Goal: Find specific page/section: Find specific page/section

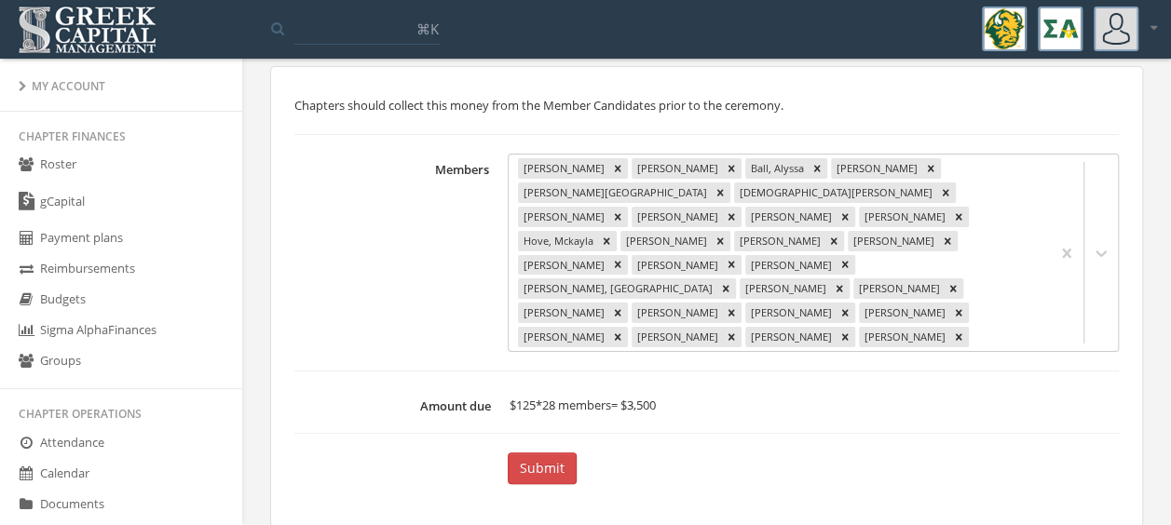
scroll to position [979, 0]
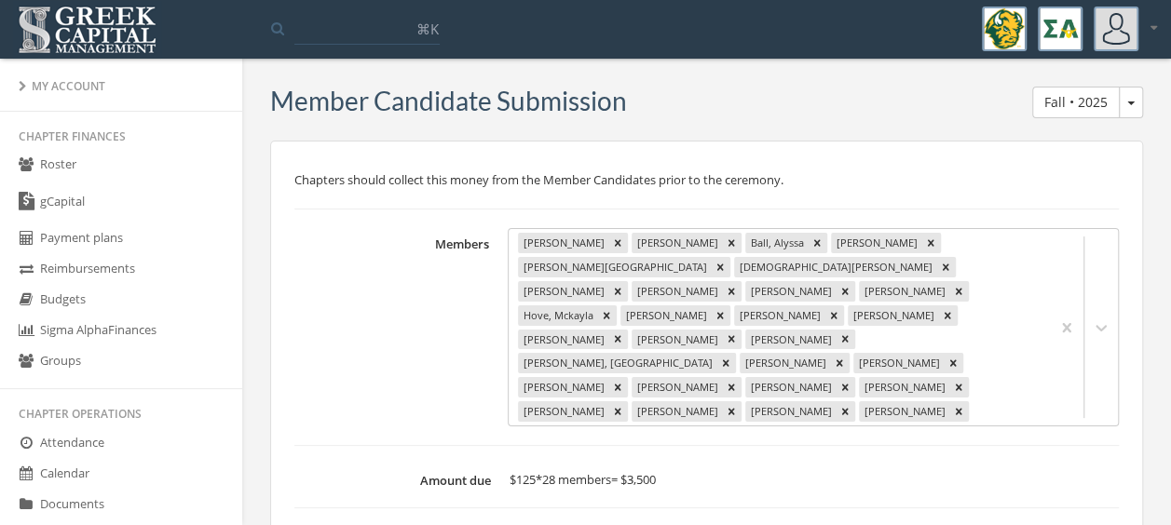
click at [62, 90] on div "My Account" at bounding box center [121, 86] width 205 height 16
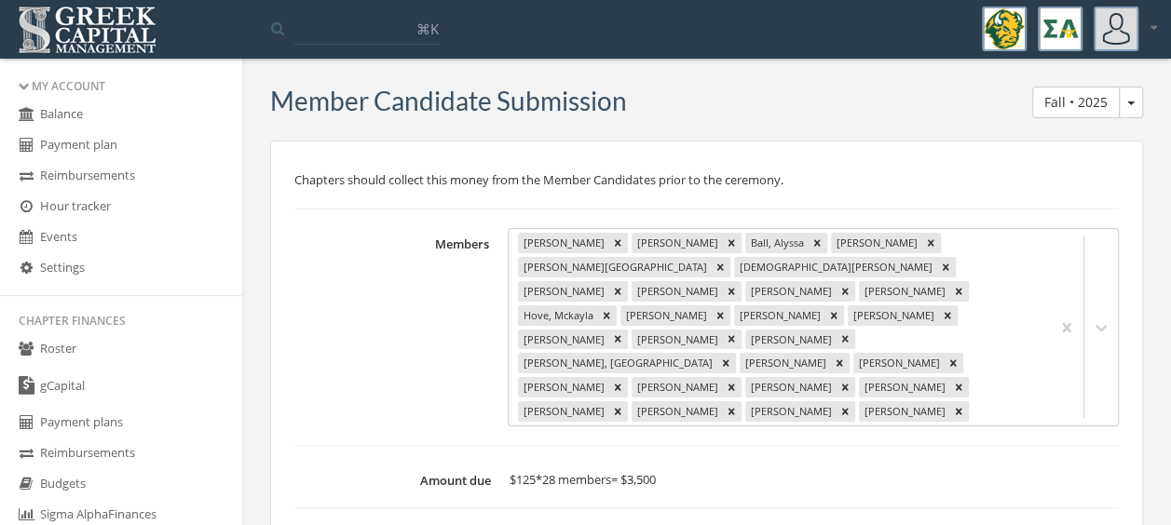
click at [73, 348] on link "Roster" at bounding box center [121, 349] width 242 height 31
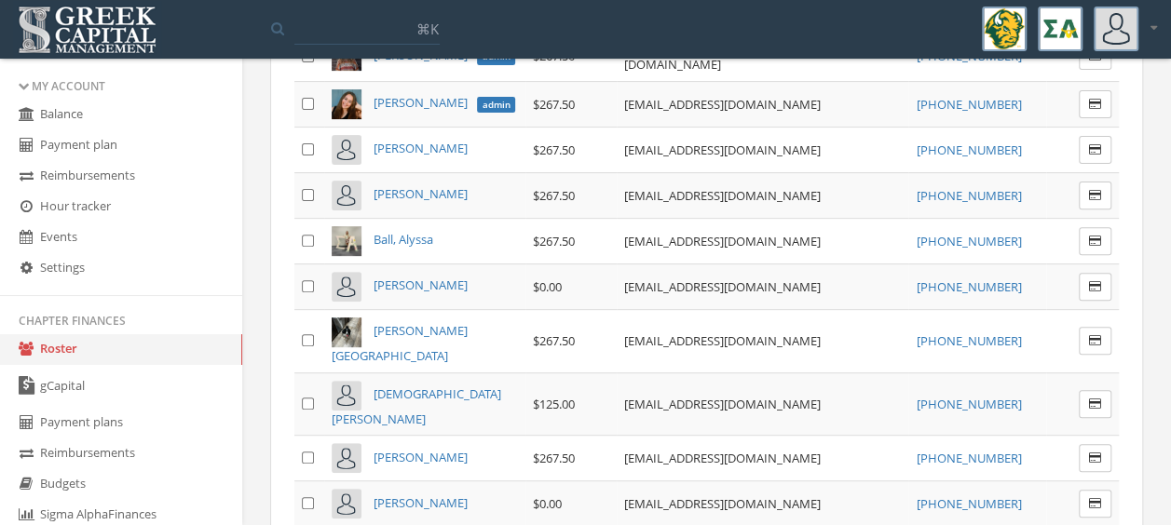
click at [401, 277] on span "[PERSON_NAME]" at bounding box center [421, 285] width 94 height 17
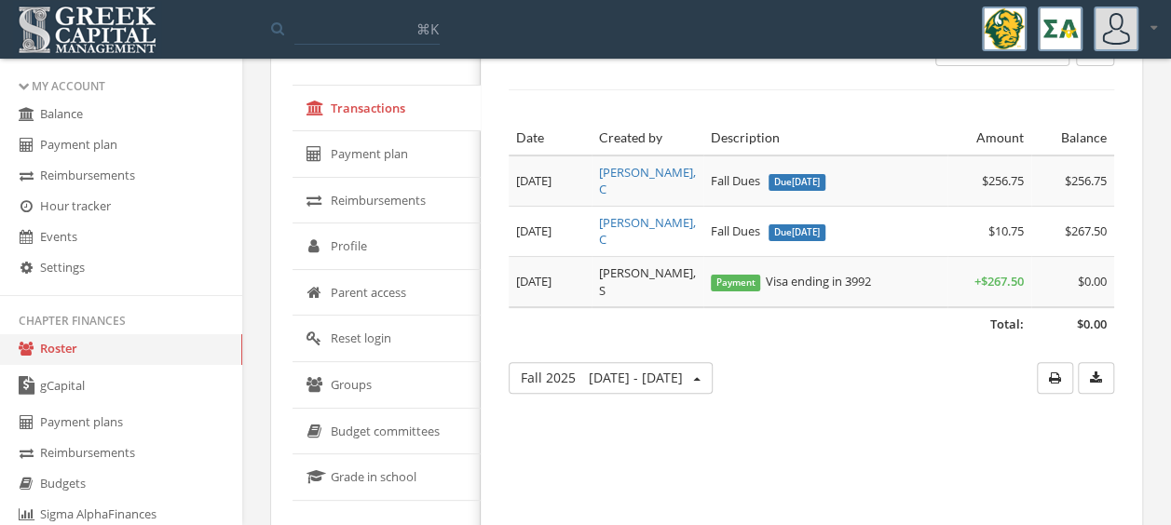
scroll to position [86, 0]
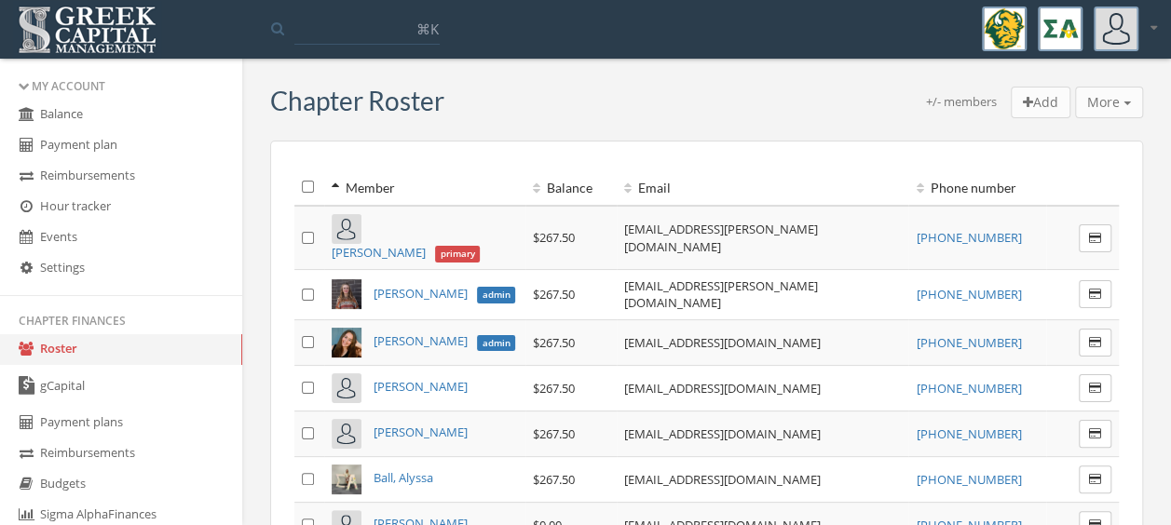
click at [147, 389] on link "gCapital" at bounding box center [121, 386] width 242 height 43
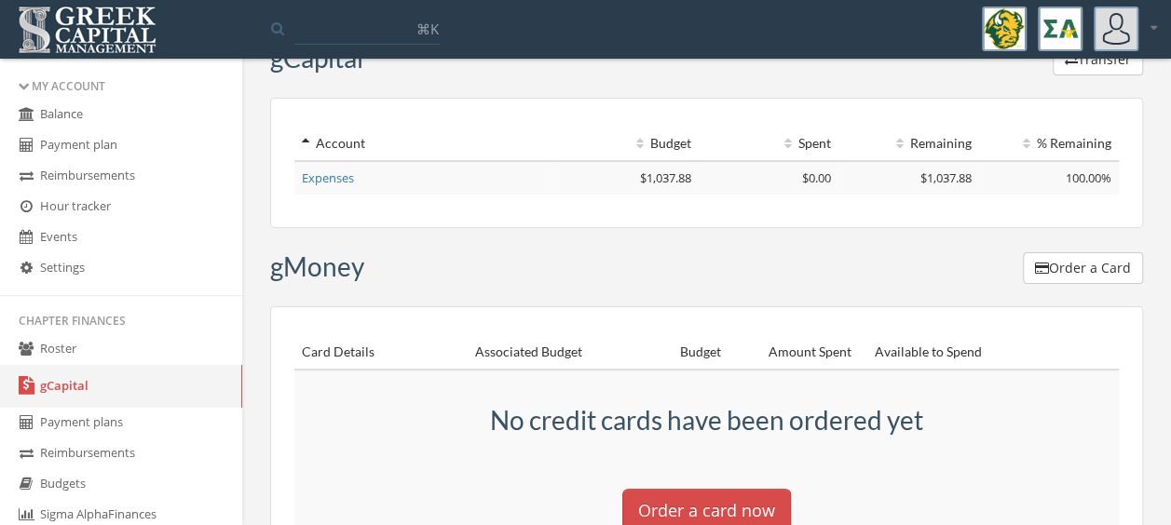
scroll to position [40, 0]
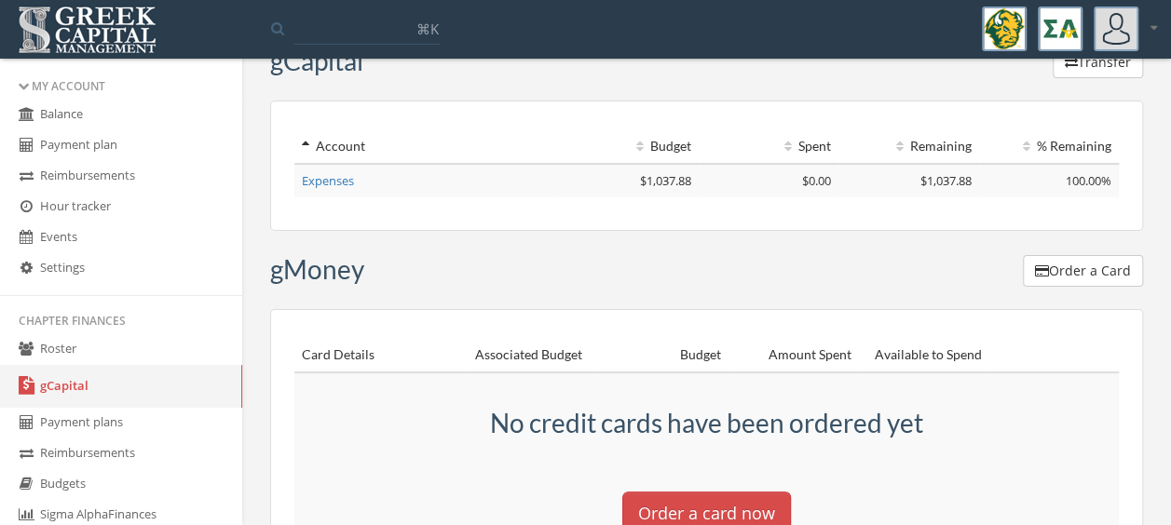
click at [309, 188] on link "Expenses" at bounding box center [328, 180] width 52 height 17
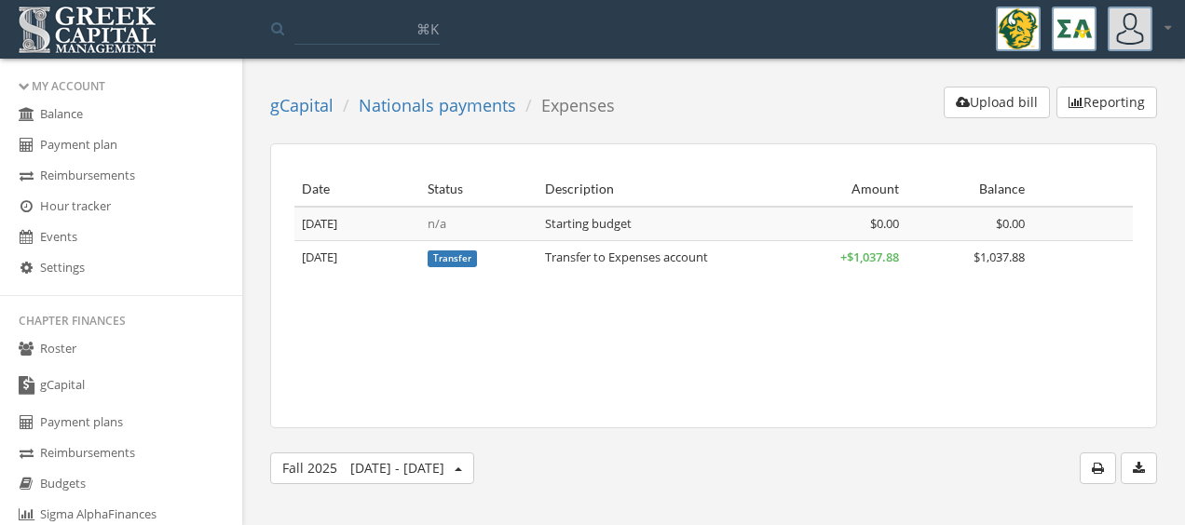
click at [435, 110] on link "Nationals payments" at bounding box center [437, 105] width 157 height 22
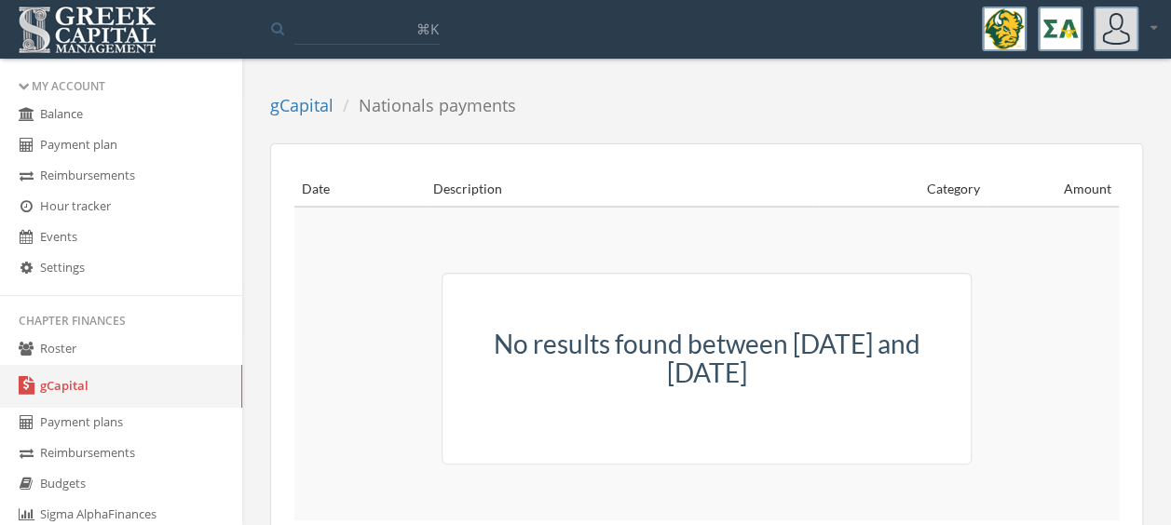
click at [309, 104] on link "gCapital" at bounding box center [301, 105] width 63 height 22
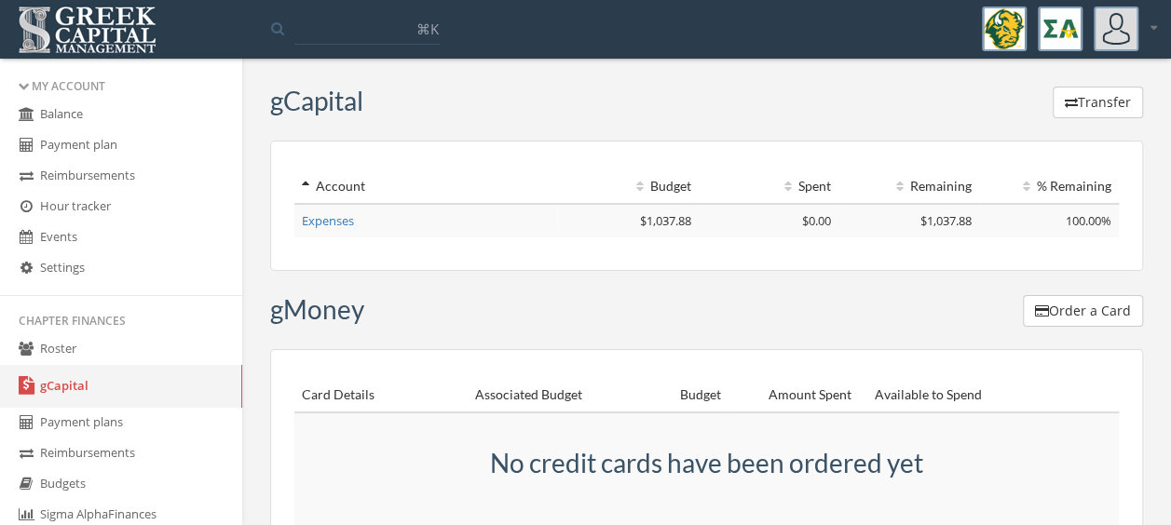
click at [93, 338] on link "Roster" at bounding box center [121, 349] width 242 height 31
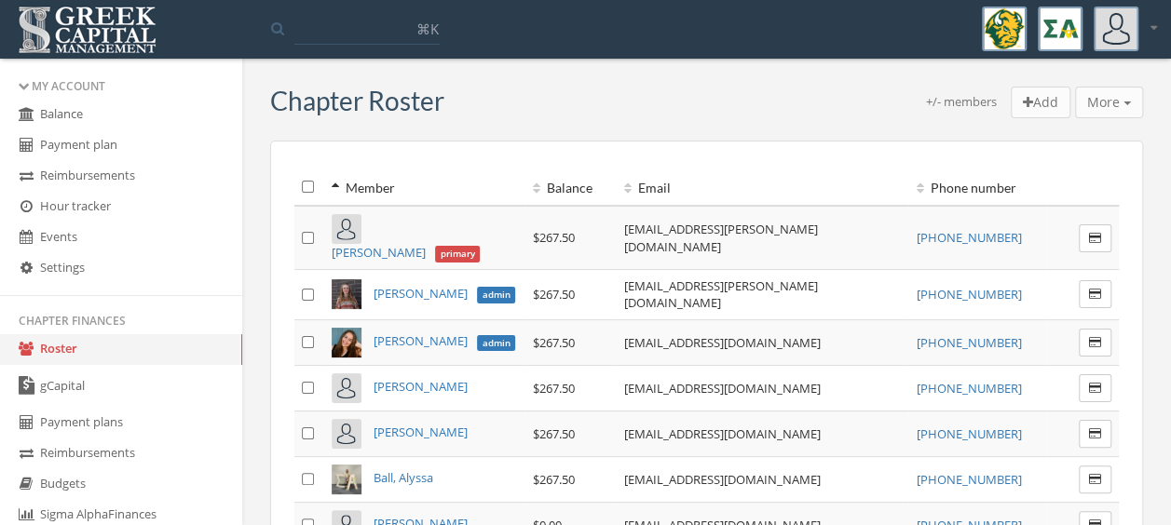
click at [37, 386] on link "gCapital" at bounding box center [121, 386] width 242 height 43
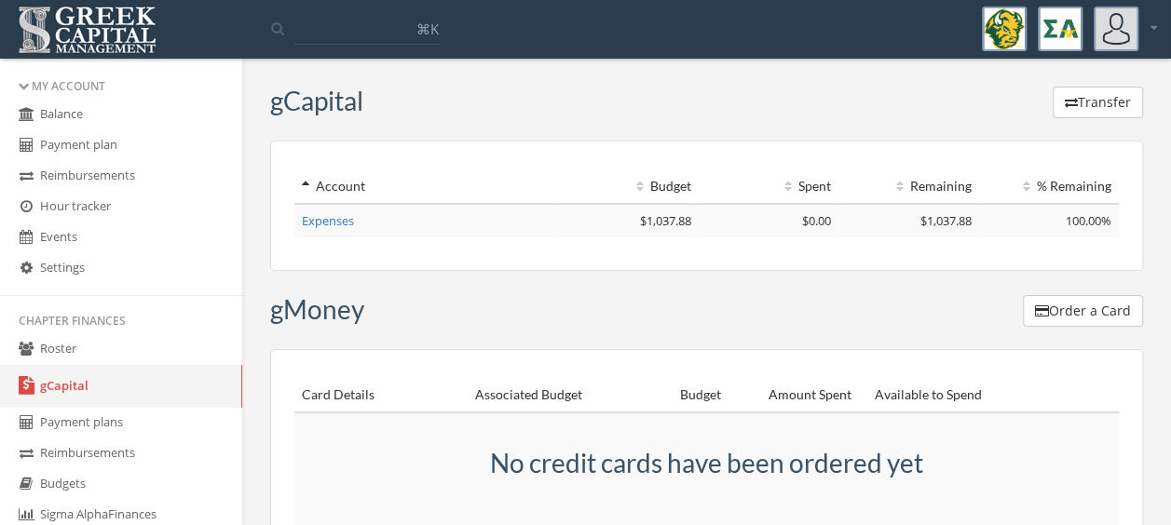
click at [101, 352] on link "Roster" at bounding box center [121, 349] width 242 height 31
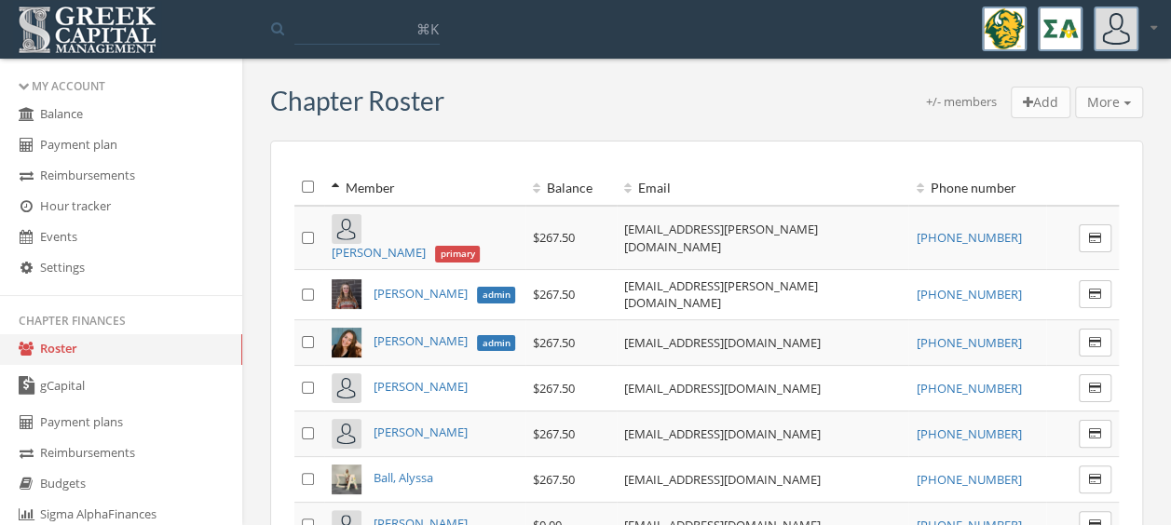
click at [127, 386] on link "gCapital" at bounding box center [121, 386] width 242 height 43
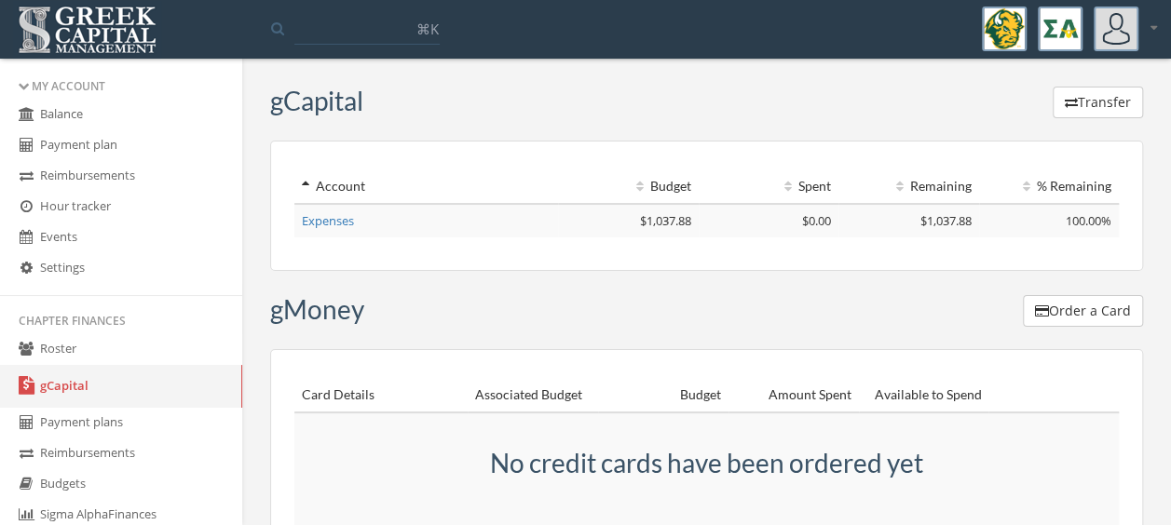
click at [328, 228] on link "Expenses" at bounding box center [328, 220] width 52 height 17
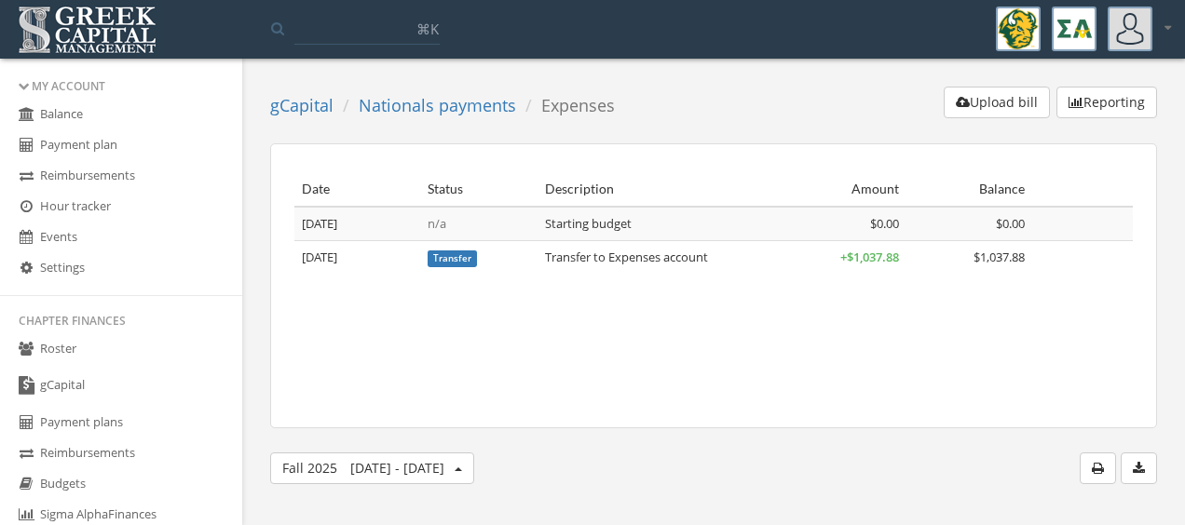
click at [292, 95] on link "gCapital" at bounding box center [301, 105] width 63 height 22
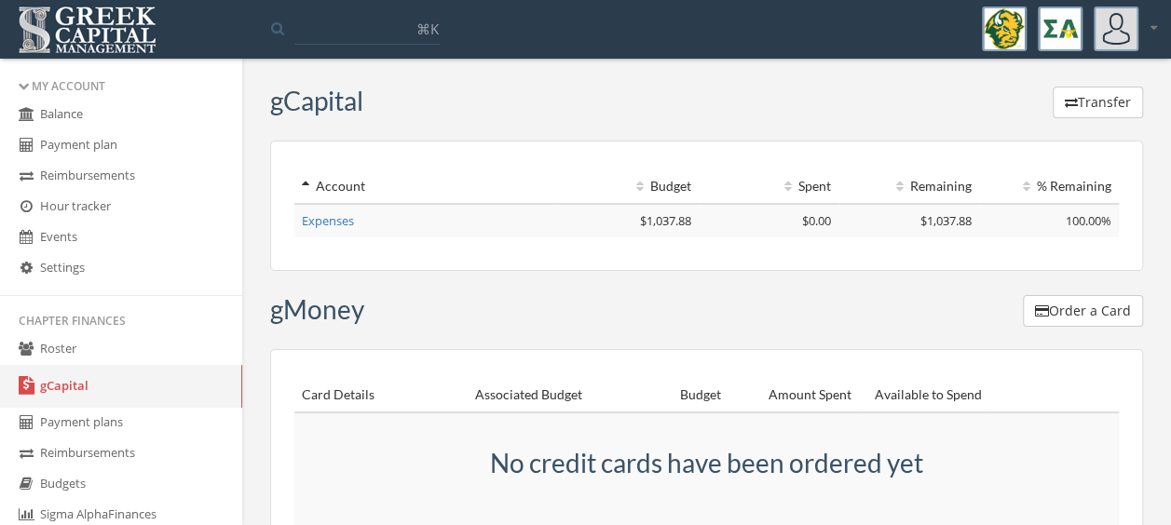
click at [99, 342] on link "Roster" at bounding box center [121, 349] width 242 height 31
